Goal: Information Seeking & Learning: Learn about a topic

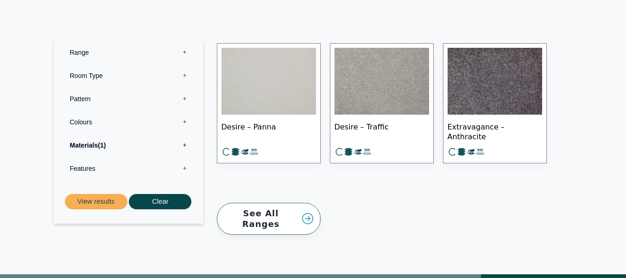
scroll to position [398, 0]
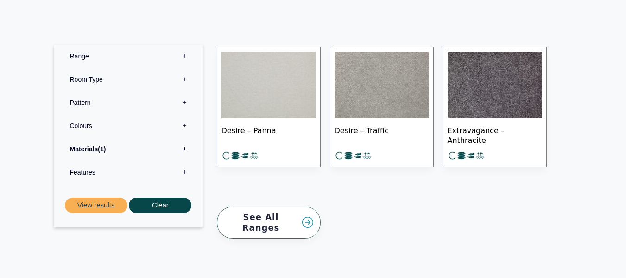
click at [272, 92] on img at bounding box center [269, 84] width 95 height 67
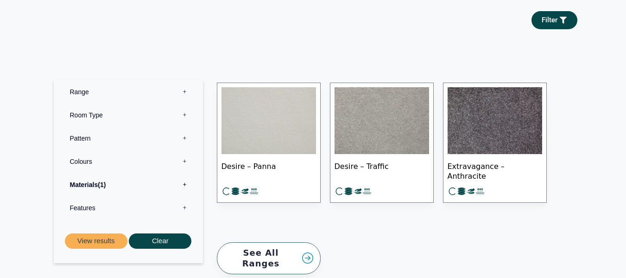
scroll to position [356, 0]
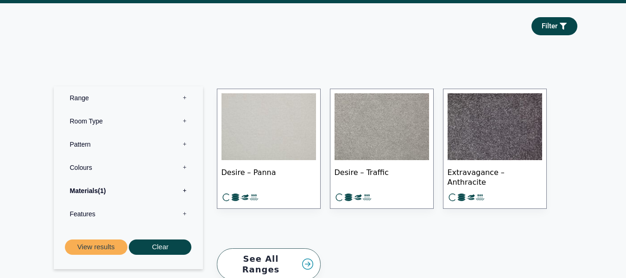
click at [278, 253] on link "See All Ranges" at bounding box center [269, 264] width 104 height 32
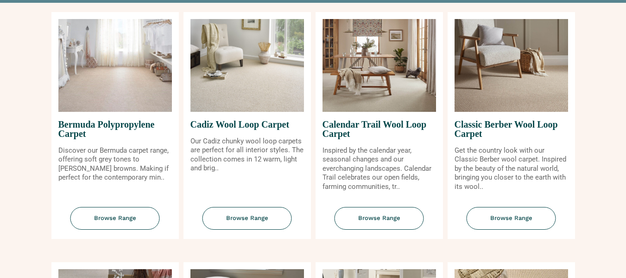
scroll to position [125, 0]
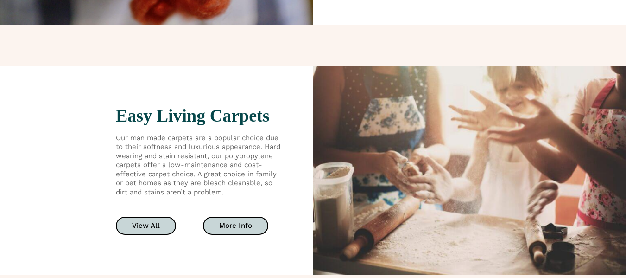
click at [192, 102] on div "Easy Living Carpets Our man made carpets are a popular choice due to their soft…" at bounding box center [156, 170] width 313 height 209
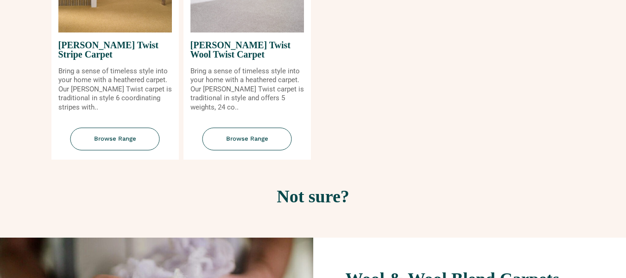
scroll to position [1176, 0]
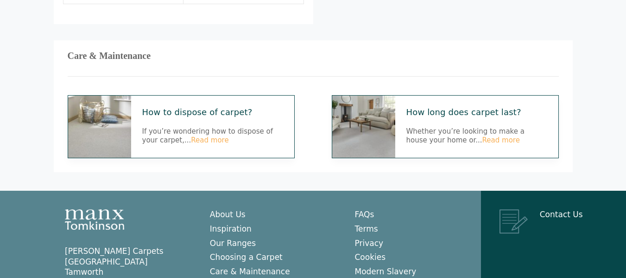
scroll to position [410, 0]
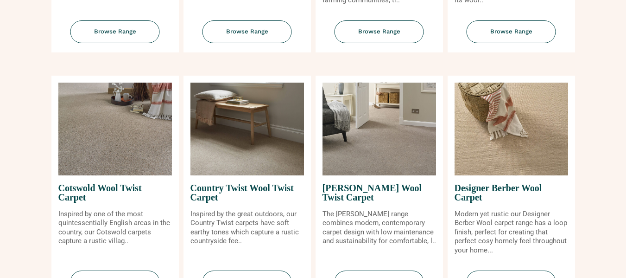
scroll to position [311, 0]
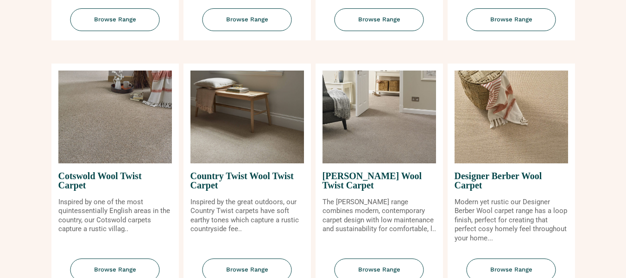
click at [410, 131] on img at bounding box center [380, 116] width 114 height 93
click at [367, 129] on img at bounding box center [380, 116] width 114 height 93
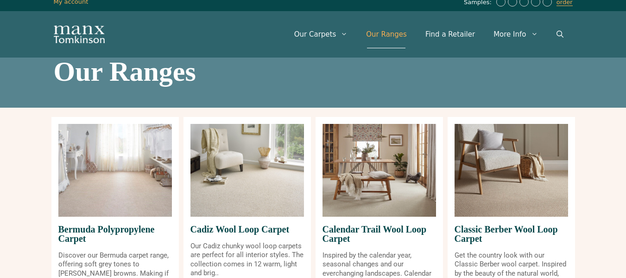
scroll to position [0, 0]
